Goal: Transaction & Acquisition: Purchase product/service

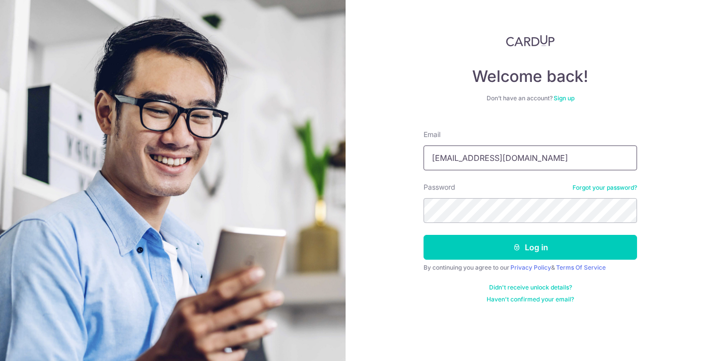
type input "hengchia@outlook.sg"
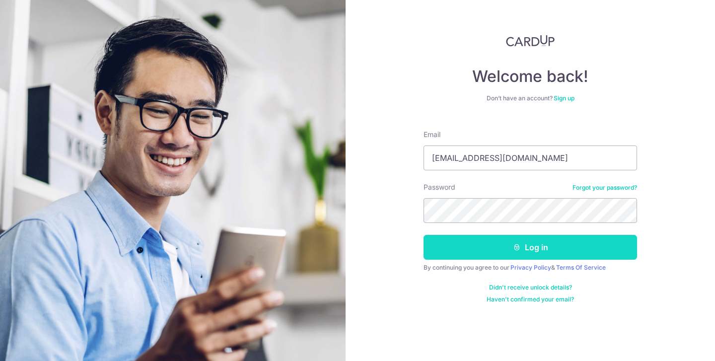
click at [499, 252] on button "Log in" at bounding box center [529, 247] width 213 height 25
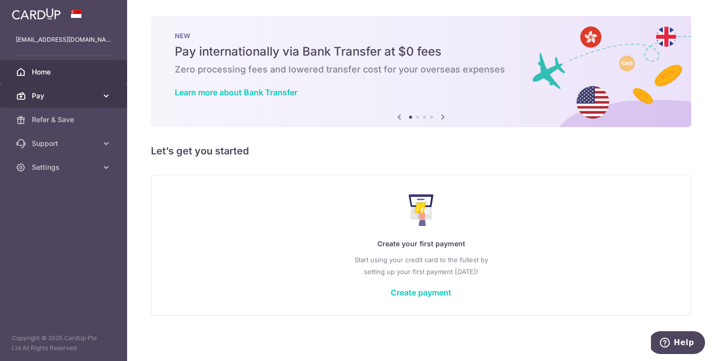
click at [98, 93] on link "Pay" at bounding box center [63, 96] width 127 height 24
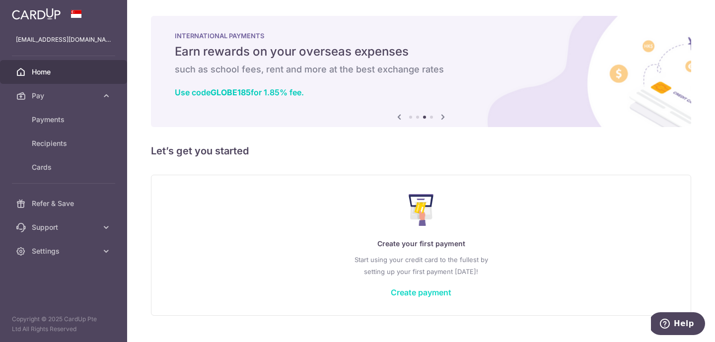
click at [412, 291] on link "Create payment" at bounding box center [421, 292] width 61 height 10
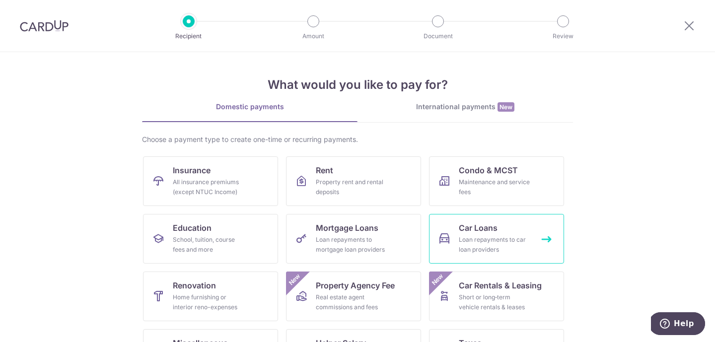
click at [449, 231] on link "Car Loans Loan repayments to car loan providers" at bounding box center [496, 239] width 135 height 50
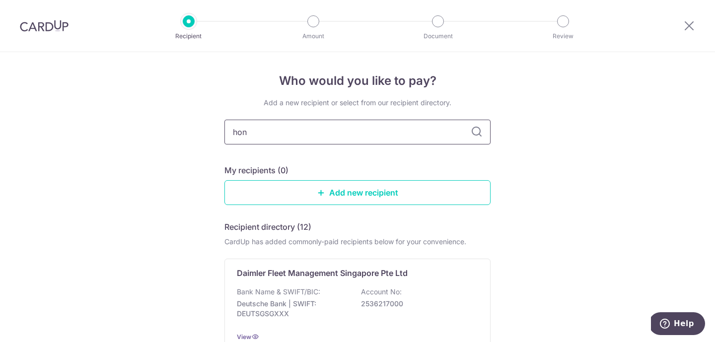
type input "hong"
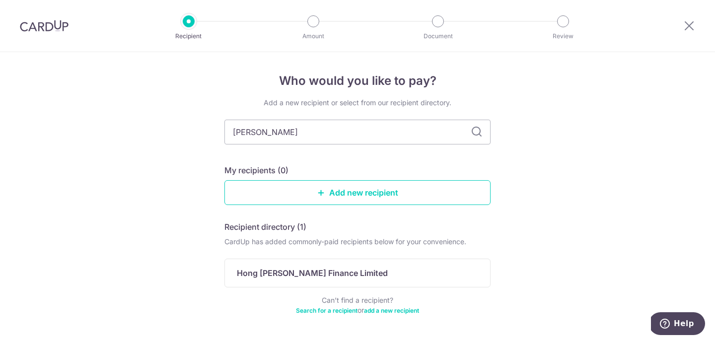
type input "hong Leong"
type input "hong leong fi"
type input "hong leong finance"
click at [486, 132] on input "hong leong finance" at bounding box center [357, 132] width 266 height 25
click at [479, 137] on icon at bounding box center [477, 132] width 12 height 12
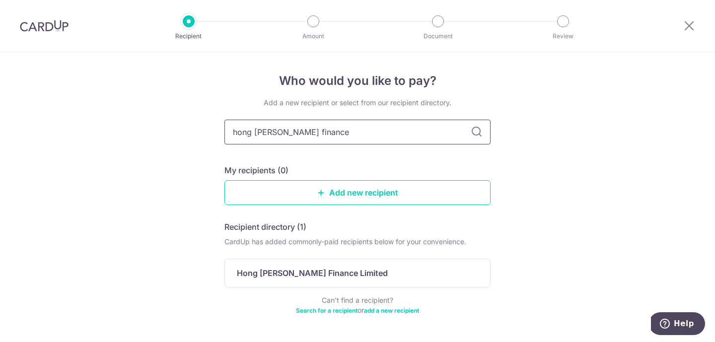
click at [418, 132] on input "hong leong finance" at bounding box center [357, 132] width 266 height 25
type input "h"
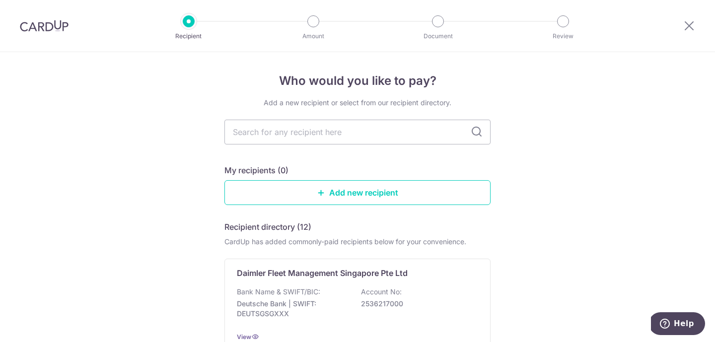
click at [477, 134] on icon at bounding box center [477, 132] width 12 height 12
click at [420, 124] on input "text" at bounding box center [357, 132] width 266 height 25
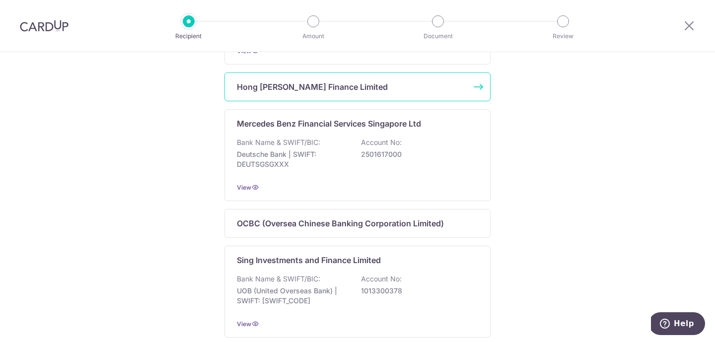
scroll to position [517, 0]
click at [415, 86] on div "Hong [PERSON_NAME] Finance Limited" at bounding box center [357, 87] width 266 height 29
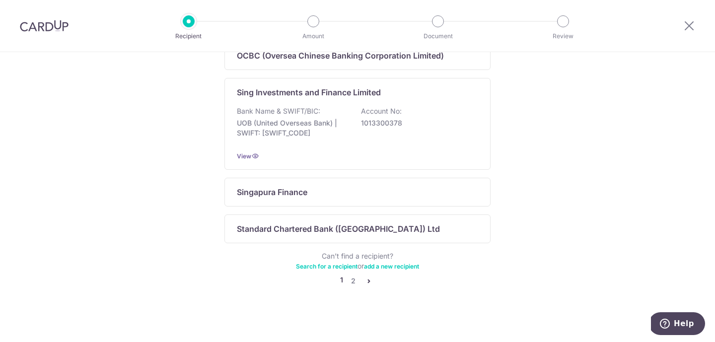
scroll to position [683, 0]
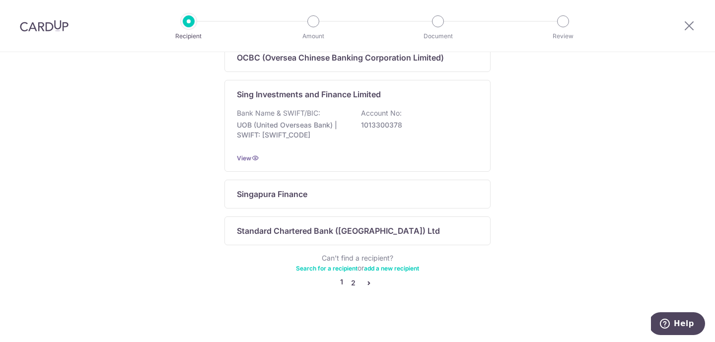
click at [353, 285] on link "2" at bounding box center [353, 283] width 12 height 12
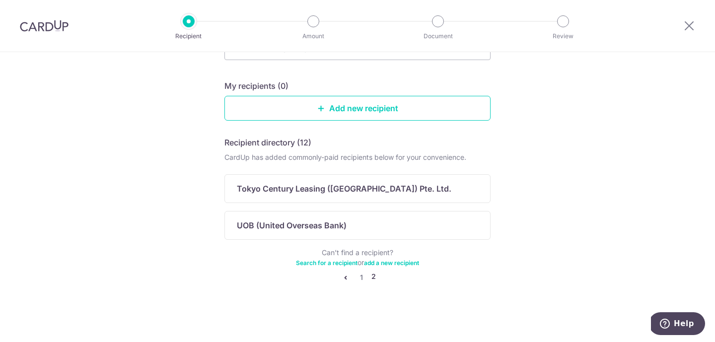
scroll to position [75, 0]
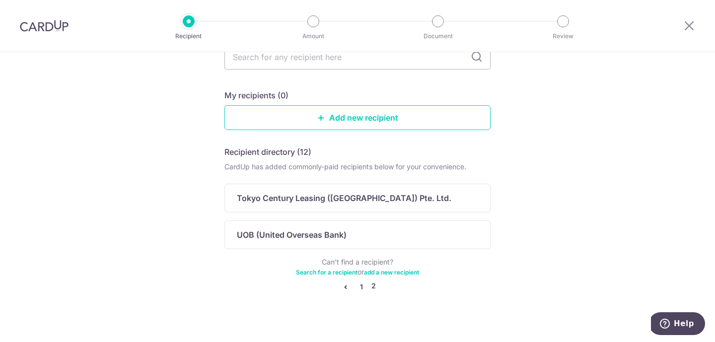
click at [359, 287] on link "1" at bounding box center [361, 287] width 12 height 12
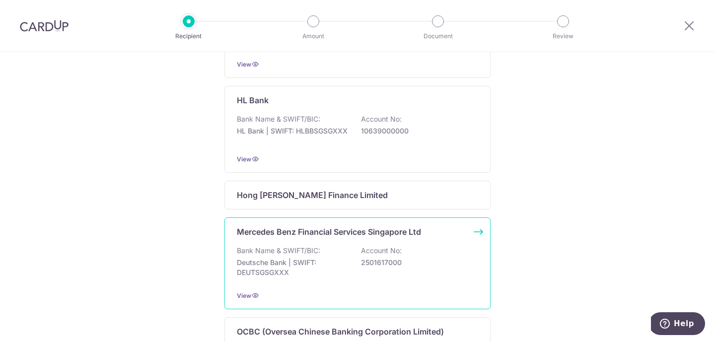
scroll to position [408, 0]
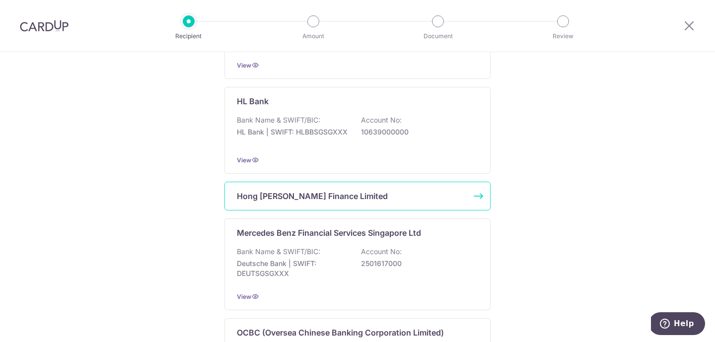
click at [364, 202] on div "Hong [PERSON_NAME] Finance Limited" at bounding box center [351, 196] width 229 height 12
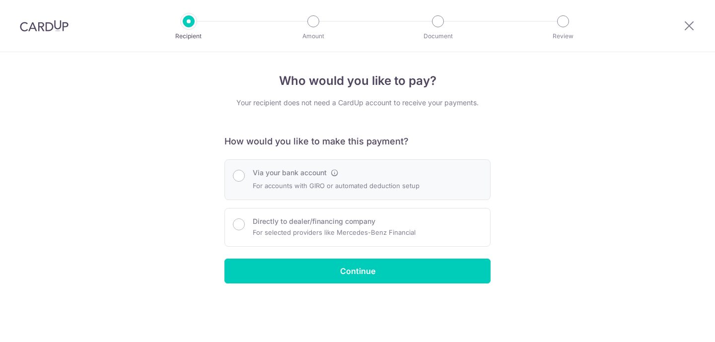
click at [361, 179] on div "Via your bank account For accounts with GIRO or automated deduction setup" at bounding box center [336, 180] width 167 height 24
radio input "true"
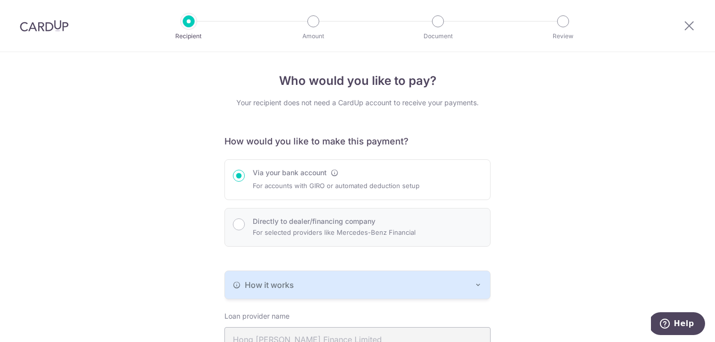
scroll to position [181, 0]
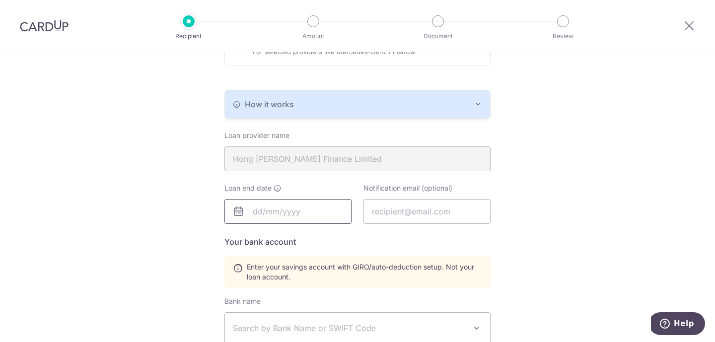
click at [309, 209] on input "text" at bounding box center [287, 211] width 127 height 25
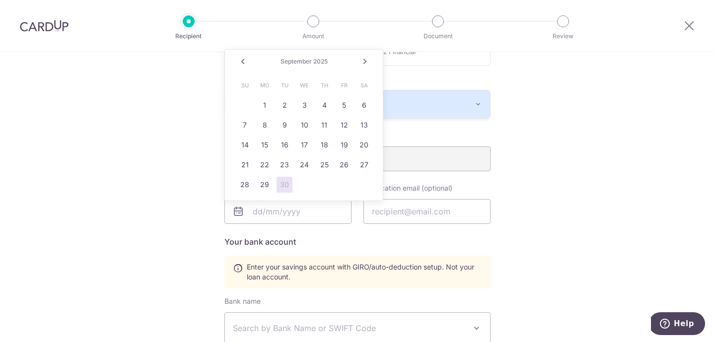
click at [168, 200] on div "Who would you like to pay? Your recipient does not need a CardUp account to rec…" at bounding box center [357, 216] width 715 height 691
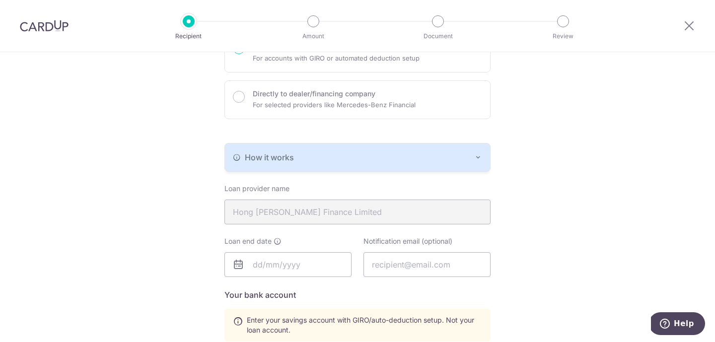
scroll to position [187, 0]
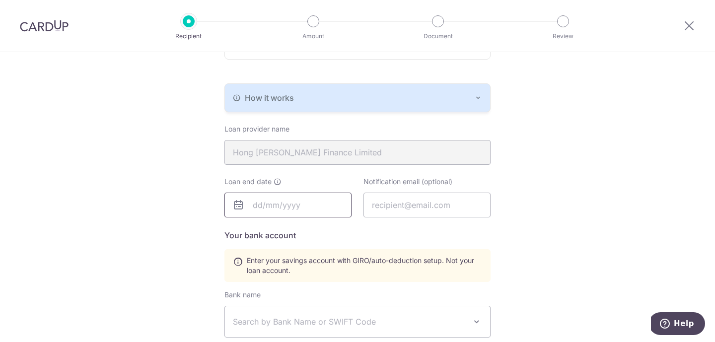
click at [297, 199] on input "text" at bounding box center [287, 205] width 127 height 25
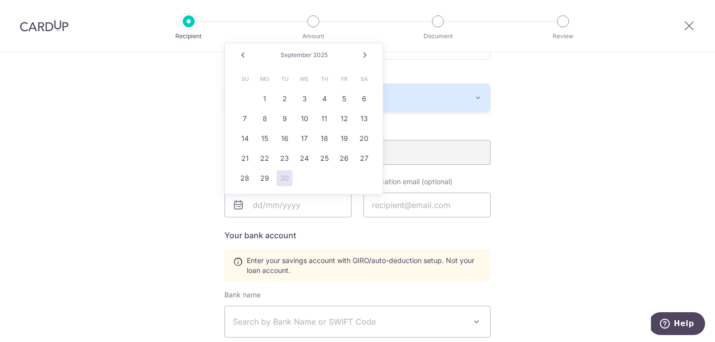
click at [547, 163] on div "Who would you like to pay? Your recipient does not need a CardUp account to rec…" at bounding box center [357, 210] width 715 height 691
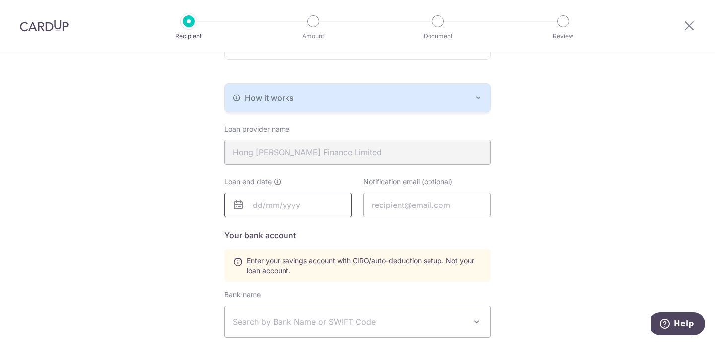
click at [297, 207] on input "text" at bounding box center [287, 205] width 127 height 25
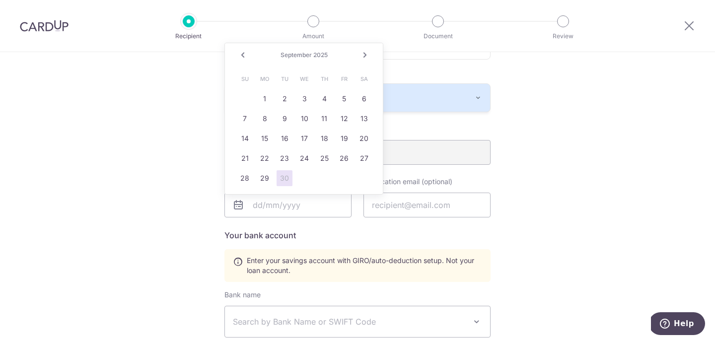
click at [362, 56] on link "Next" at bounding box center [365, 55] width 12 height 12
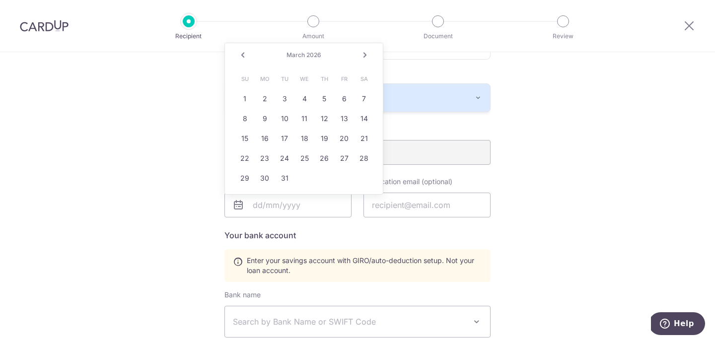
click at [362, 56] on link "Next" at bounding box center [365, 55] width 12 height 12
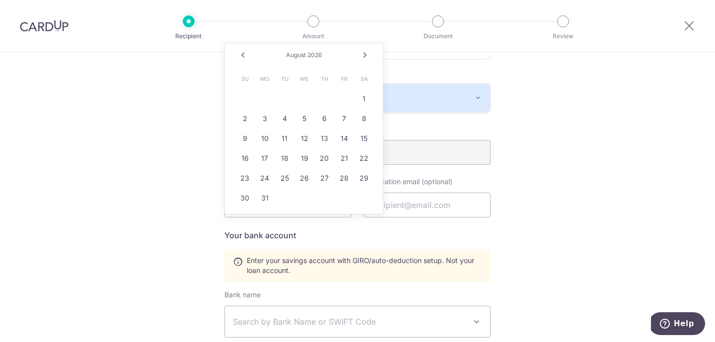
click at [362, 56] on link "Next" at bounding box center [365, 55] width 12 height 12
click at [305, 57] on span "December" at bounding box center [296, 54] width 30 height 7
click at [362, 57] on link "Next" at bounding box center [365, 55] width 12 height 12
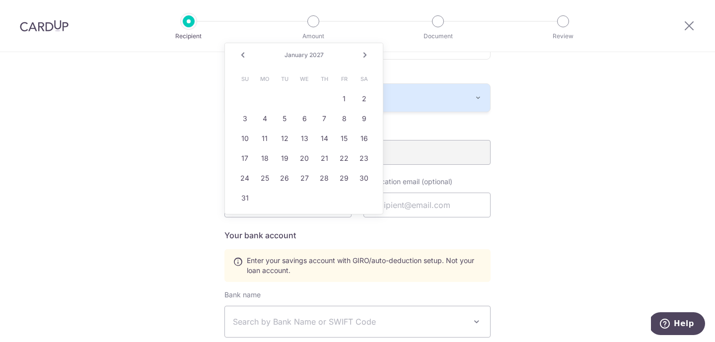
click at [362, 57] on link "Next" at bounding box center [365, 55] width 12 height 12
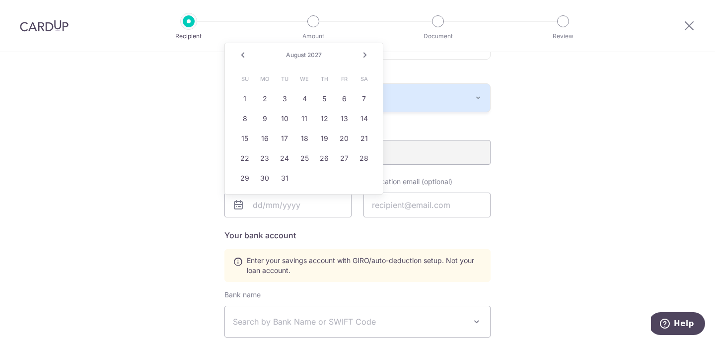
click at [362, 57] on link "Next" at bounding box center [365, 55] width 12 height 12
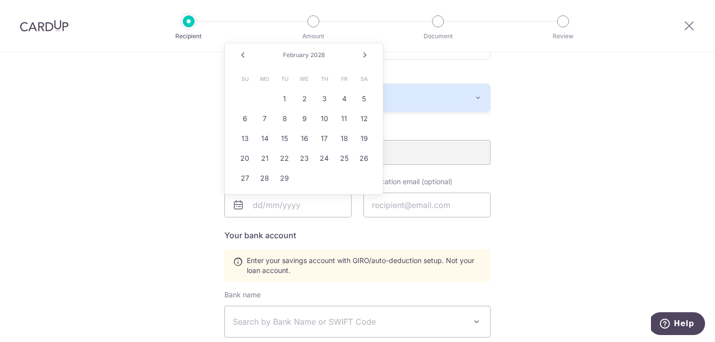
click at [362, 57] on link "Next" at bounding box center [365, 55] width 12 height 12
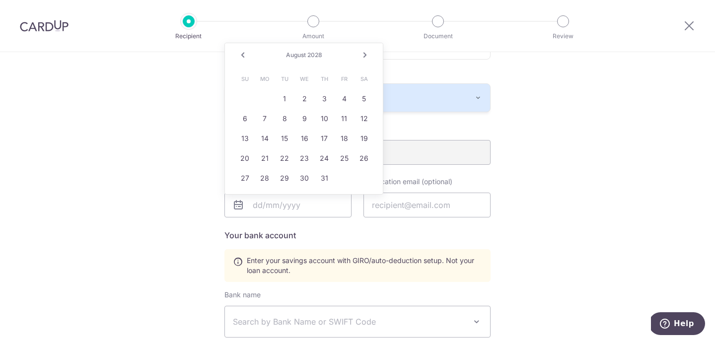
click at [239, 55] on link "Prev" at bounding box center [243, 55] width 12 height 12
click at [367, 56] on link "Next" at bounding box center [365, 55] width 12 height 12
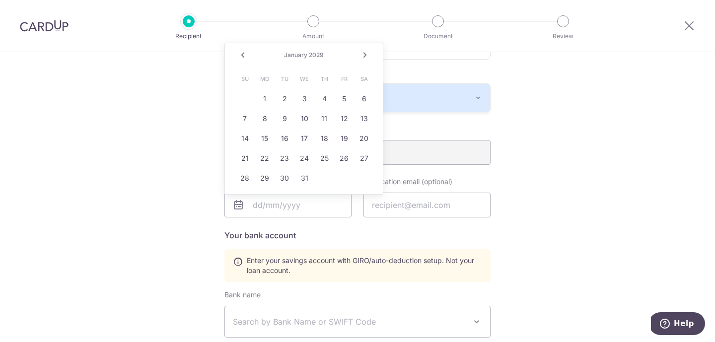
click at [367, 56] on link "Next" at bounding box center [365, 55] width 12 height 12
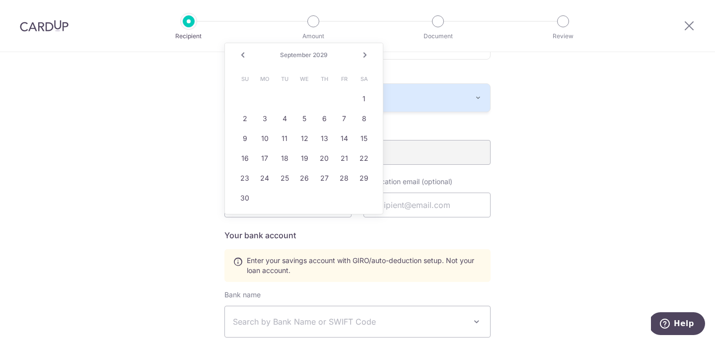
click at [367, 56] on link "Next" at bounding box center [365, 55] width 12 height 12
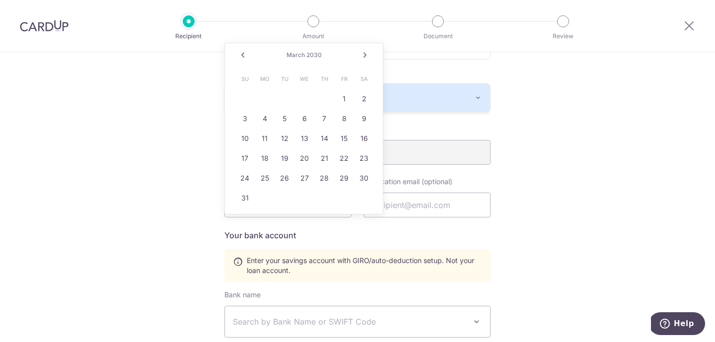
click at [367, 56] on link "Next" at bounding box center [365, 55] width 12 height 12
click at [349, 157] on link "26" at bounding box center [344, 158] width 16 height 16
type input "07/26/2030"
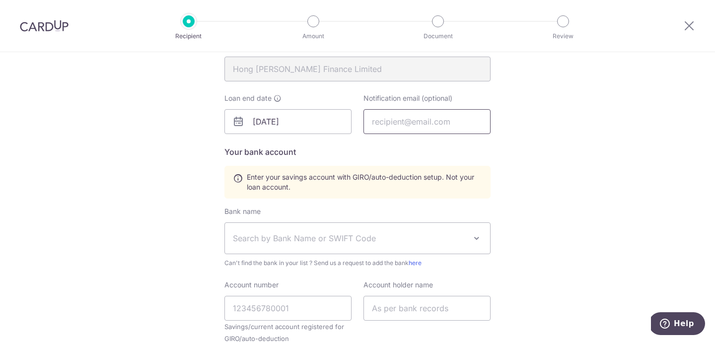
scroll to position [273, 0]
click at [390, 234] on span "Search by Bank Name or SWIFT Code" at bounding box center [349, 236] width 233 height 12
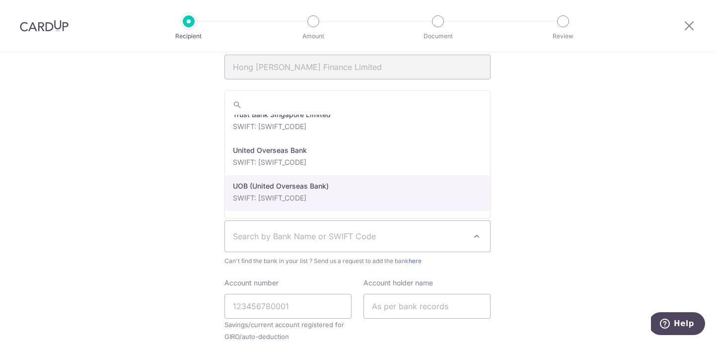
scroll to position [2228, 0]
select select "18"
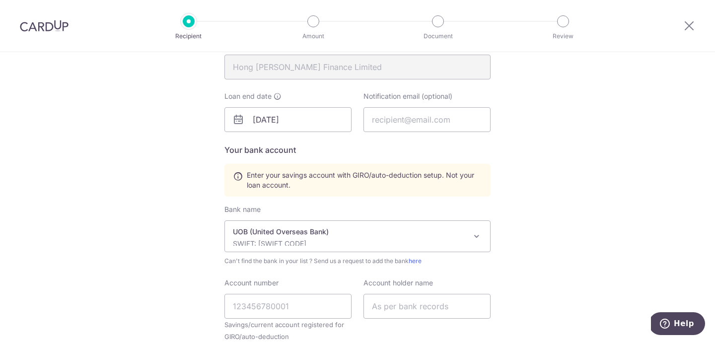
click at [551, 216] on div "Who would you like to pay? Your recipient does not need a CardUp account to rec…" at bounding box center [357, 125] width 715 height 691
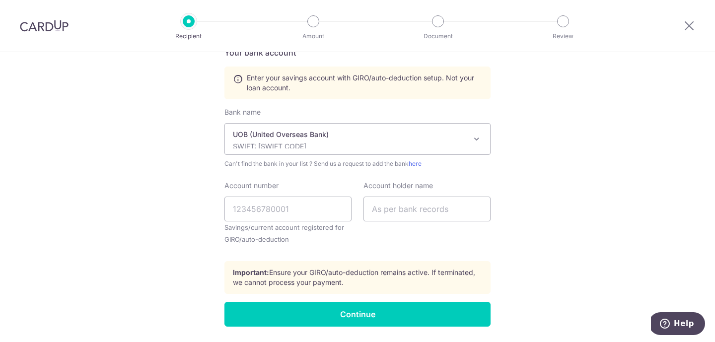
scroll to position [370, 0]
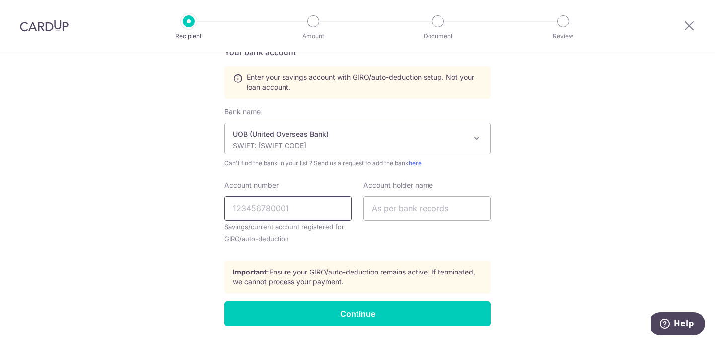
click at [309, 217] on input "Account number" at bounding box center [287, 208] width 127 height 25
type input "3303197204"
click at [449, 195] on div "Account holder name" at bounding box center [426, 200] width 127 height 41
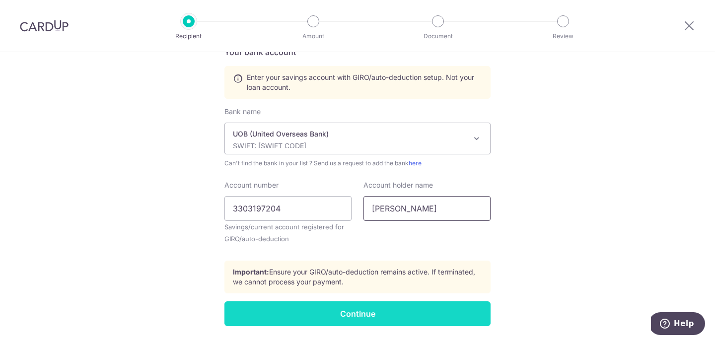
type input "Chia Heng"
click at [408, 303] on input "Continue" at bounding box center [357, 313] width 266 height 25
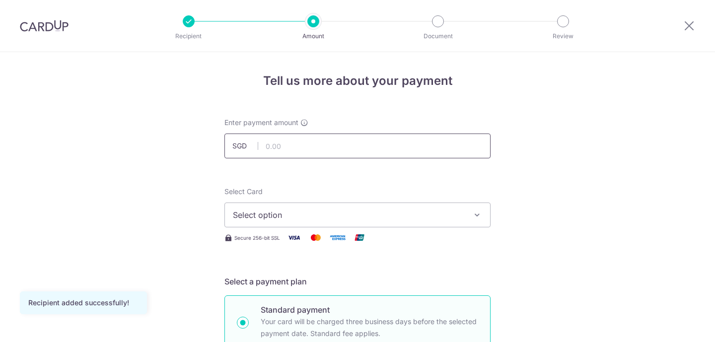
scroll to position [24, 0]
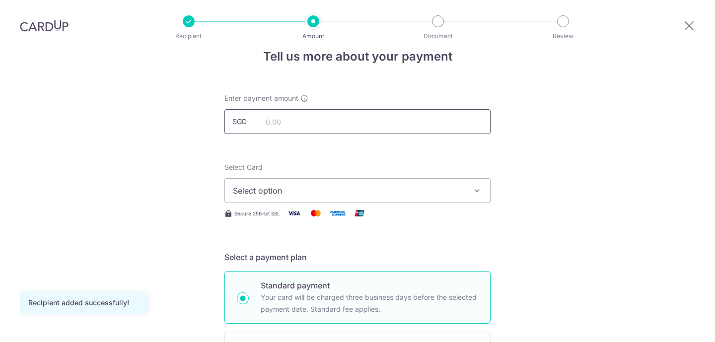
click at [369, 123] on input "text" at bounding box center [357, 121] width 266 height 25
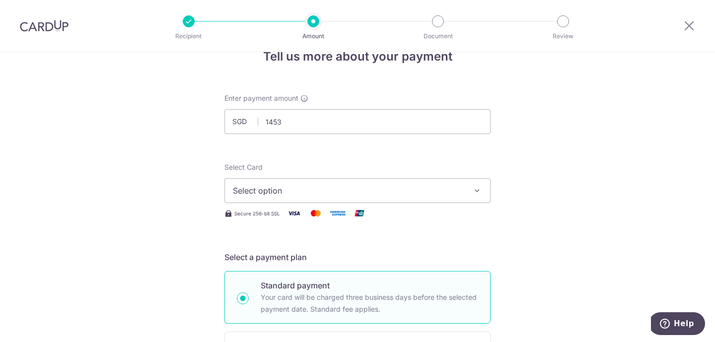
type input "1,453.00"
click at [342, 200] on button "Select option" at bounding box center [357, 190] width 266 height 25
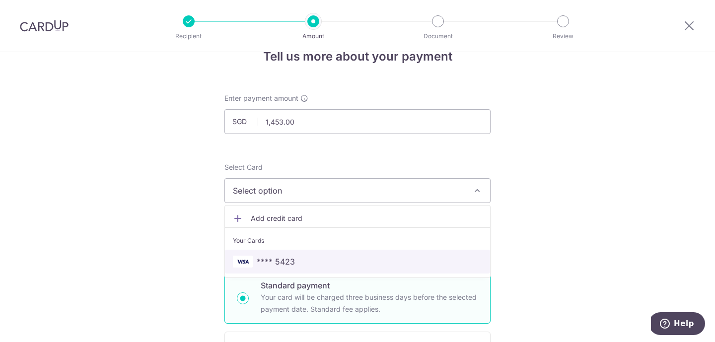
click at [327, 260] on span "**** 5423" at bounding box center [357, 262] width 249 height 12
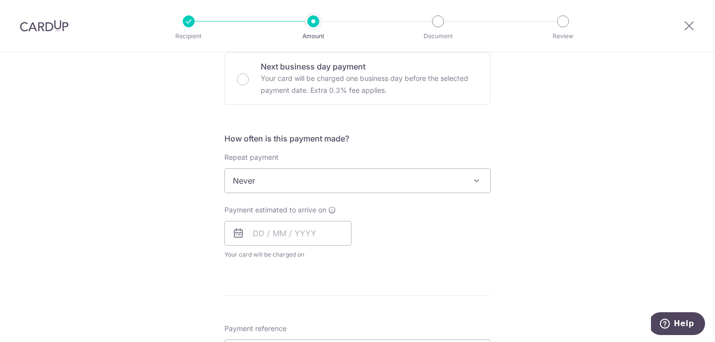
scroll to position [305, 0]
click at [380, 171] on span "Never" at bounding box center [357, 180] width 265 height 24
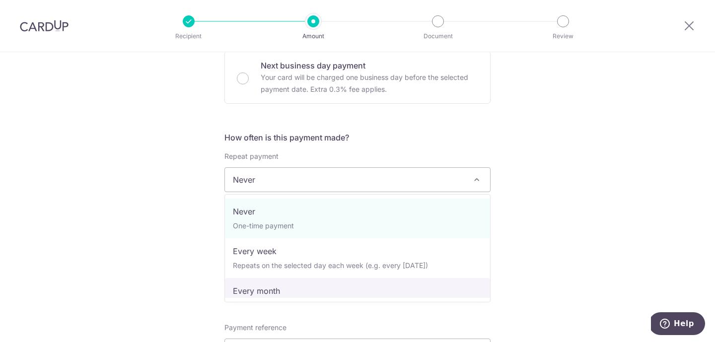
select select "3"
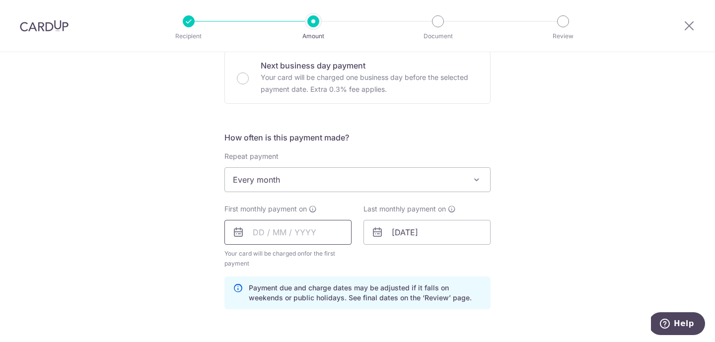
click at [302, 232] on input "text" at bounding box center [287, 232] width 127 height 25
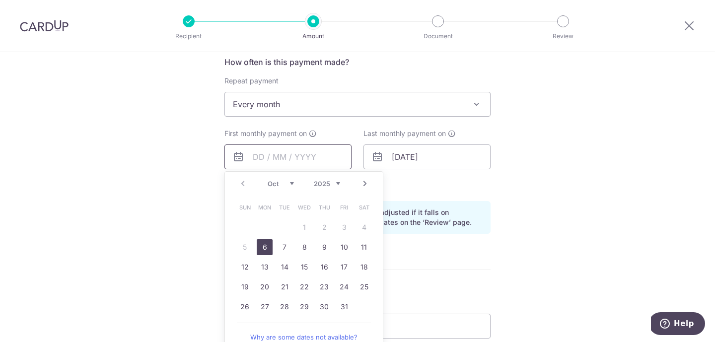
scroll to position [383, 0]
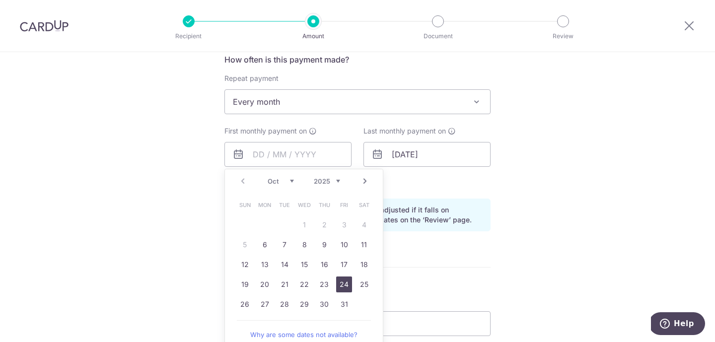
click at [345, 283] on link "24" at bounding box center [344, 285] width 16 height 16
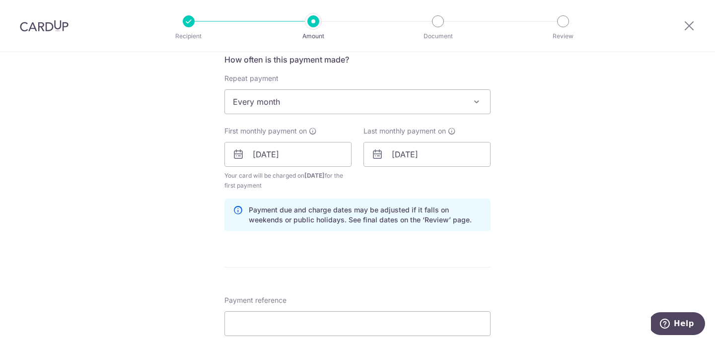
click at [420, 262] on form "Enter payment amount SGD 1,453.00 1453.00 Recipient added successfully! Select …" at bounding box center [357, 153] width 266 height 837
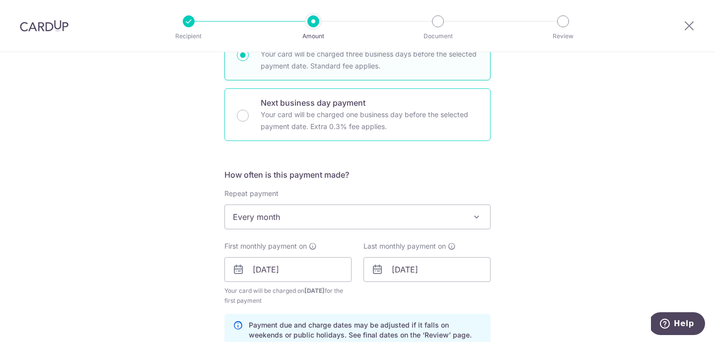
scroll to position [325, 0]
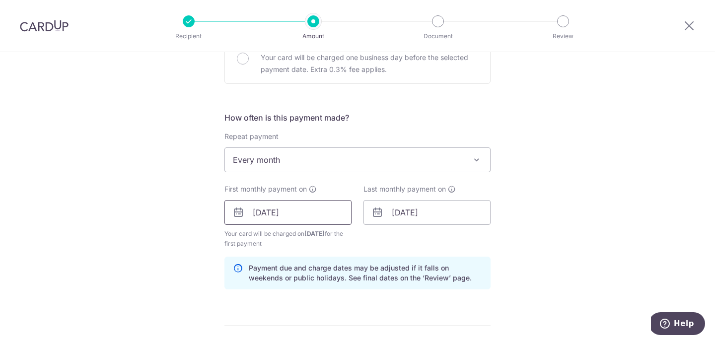
click at [317, 209] on input "24/10/2025" at bounding box center [287, 212] width 127 height 25
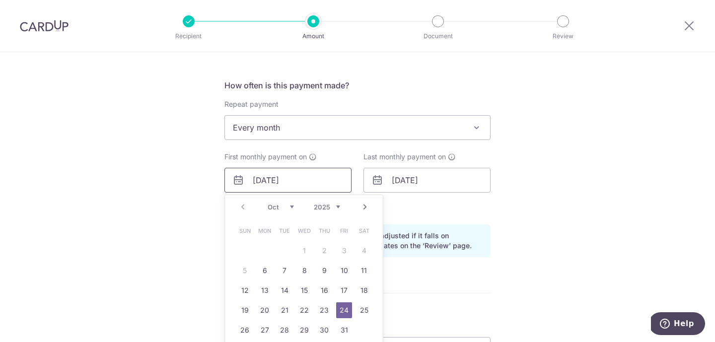
scroll to position [361, 0]
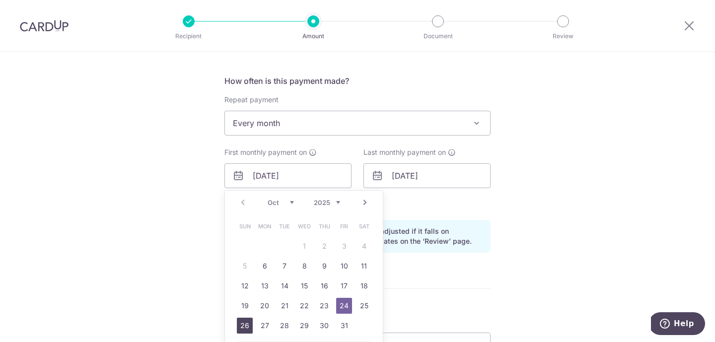
click at [245, 325] on link "26" at bounding box center [245, 326] width 16 height 16
type input "26/10/2025"
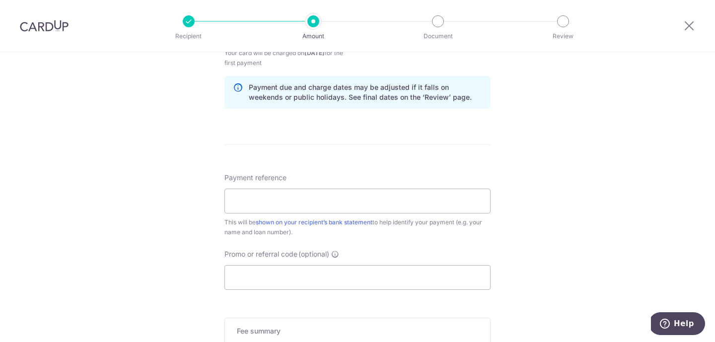
scroll to position [516, 0]
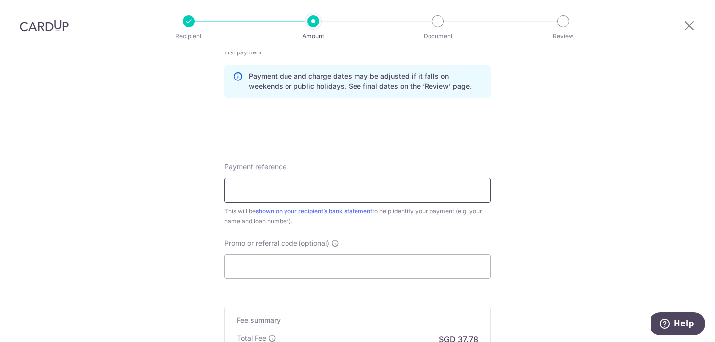
click at [253, 188] on input "Payment reference" at bounding box center [357, 190] width 266 height 25
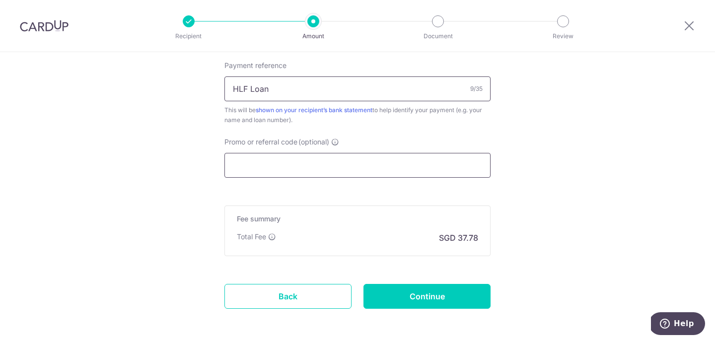
scroll to position [620, 0]
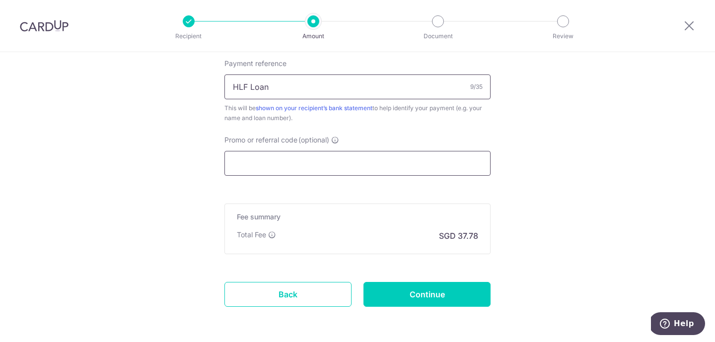
type input "HLF Loan"
click at [270, 172] on input "Promo or referral code (optional)" at bounding box center [357, 163] width 266 height 25
paste input "REC185"
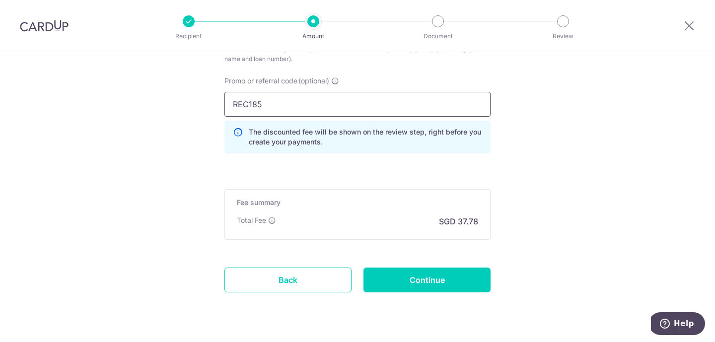
scroll to position [681, 0]
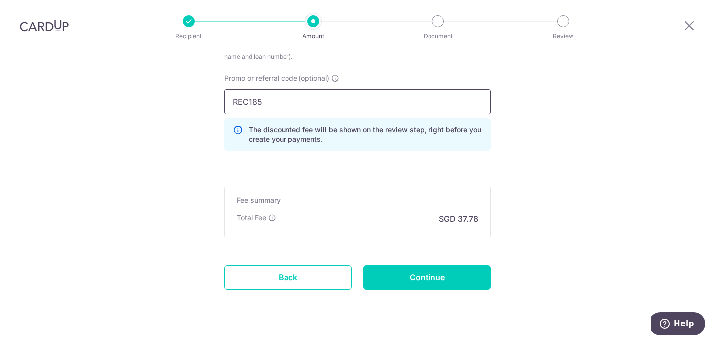
type input "REC185"
click at [319, 193] on div "Fee summary Base fee Extend fee Next-day fee Total Fee SGD 37.78" at bounding box center [357, 212] width 266 height 51
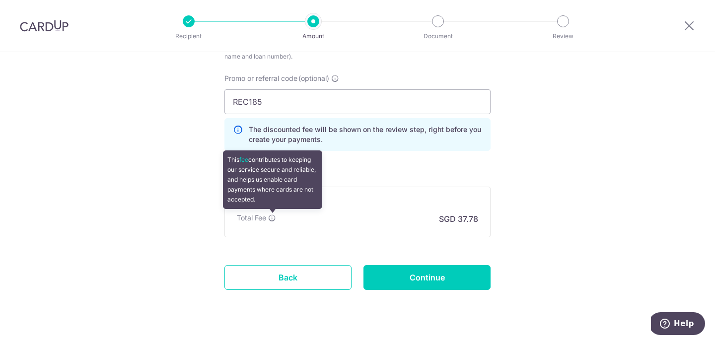
click at [271, 216] on icon at bounding box center [272, 218] width 8 height 8
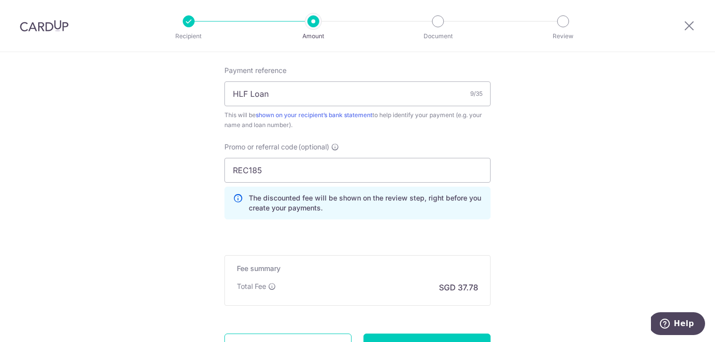
scroll to position [612, 0]
click at [352, 172] on input "REC185" at bounding box center [357, 171] width 266 height 25
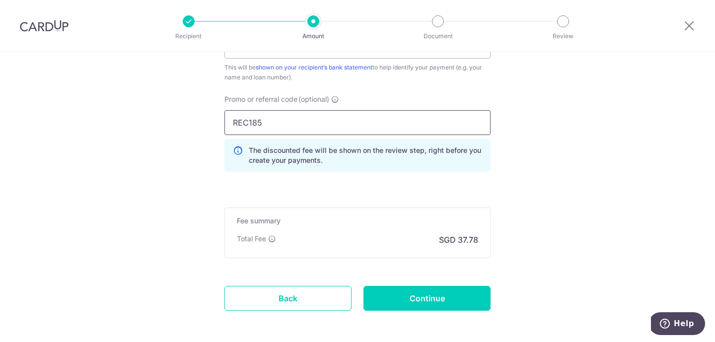
scroll to position [661, 0]
click at [391, 296] on input "Continue" at bounding box center [426, 297] width 127 height 25
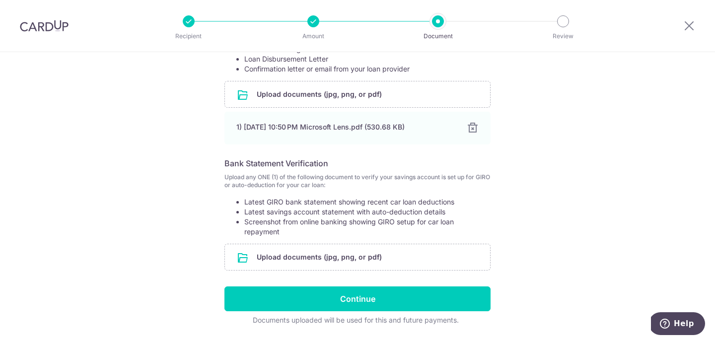
scroll to position [226, 0]
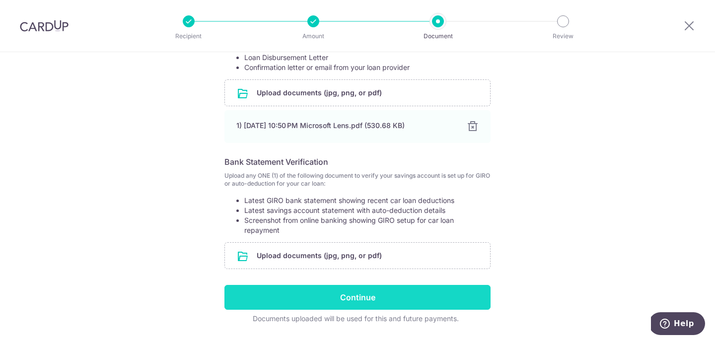
click at [290, 250] on input "file" at bounding box center [357, 256] width 265 height 26
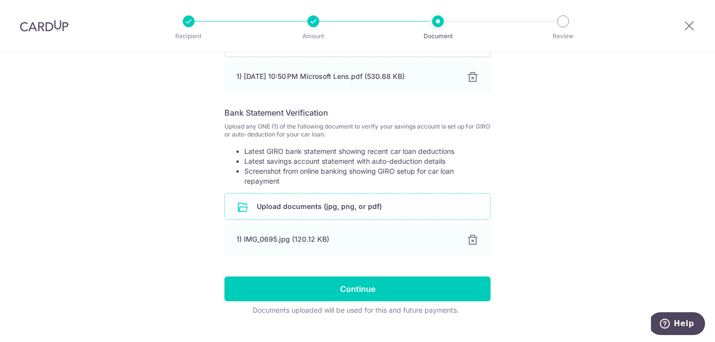
scroll to position [289, 0]
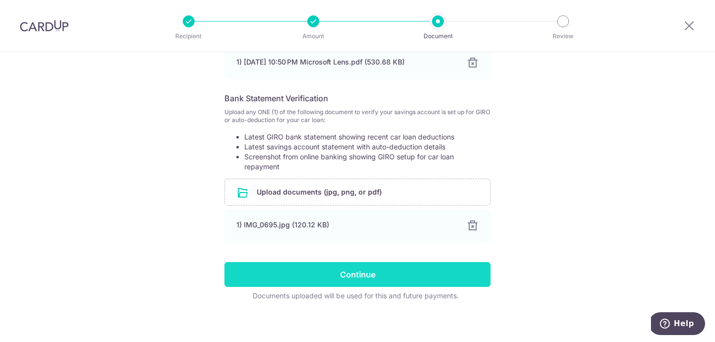
click at [431, 272] on input "Continue" at bounding box center [357, 274] width 266 height 25
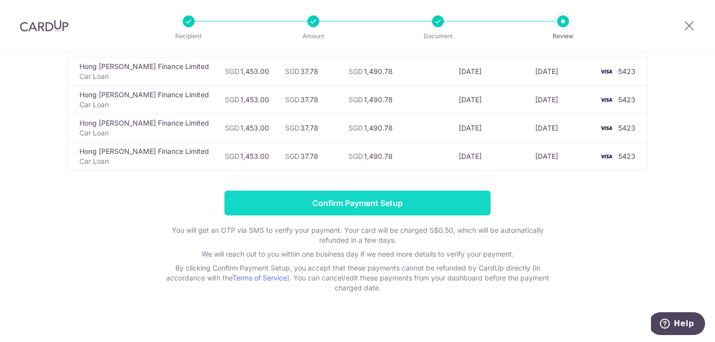
scroll to position [1634, 0]
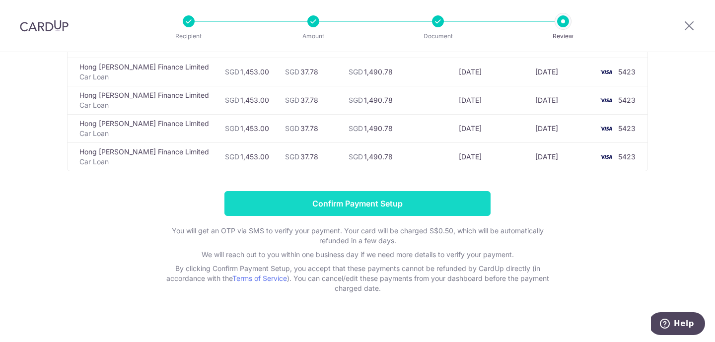
click at [431, 191] on input "Confirm Payment Setup" at bounding box center [357, 203] width 266 height 25
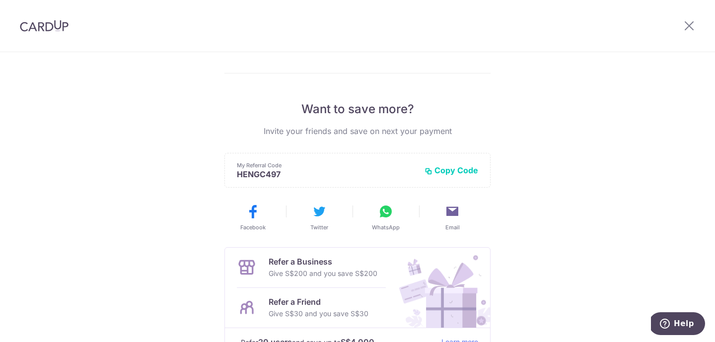
scroll to position [164, 0]
